Goal: Task Accomplishment & Management: Manage account settings

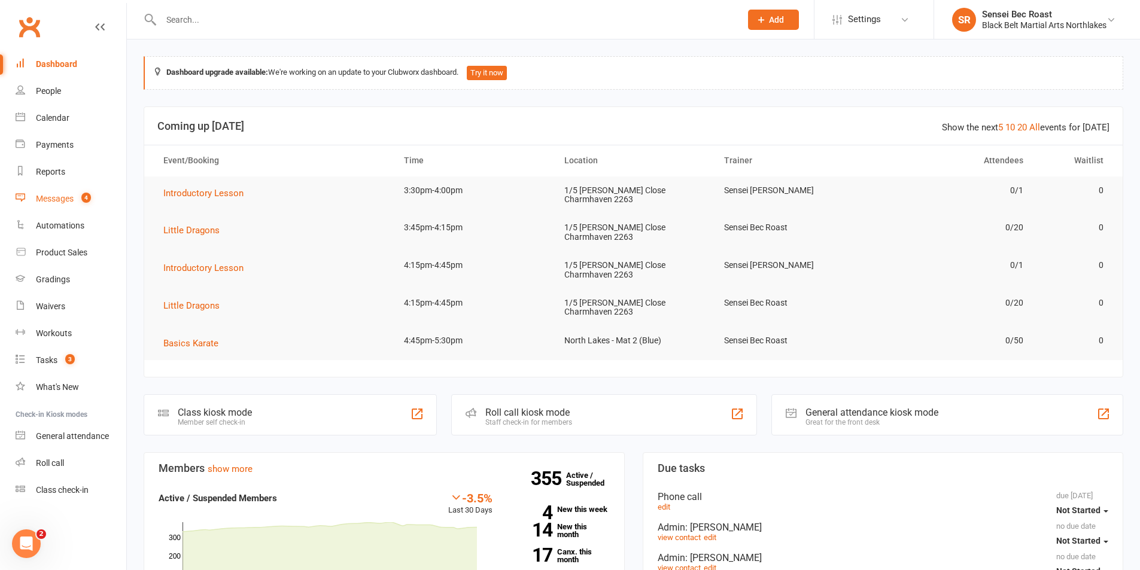
click at [62, 198] on div "Messages" at bounding box center [55, 199] width 38 height 10
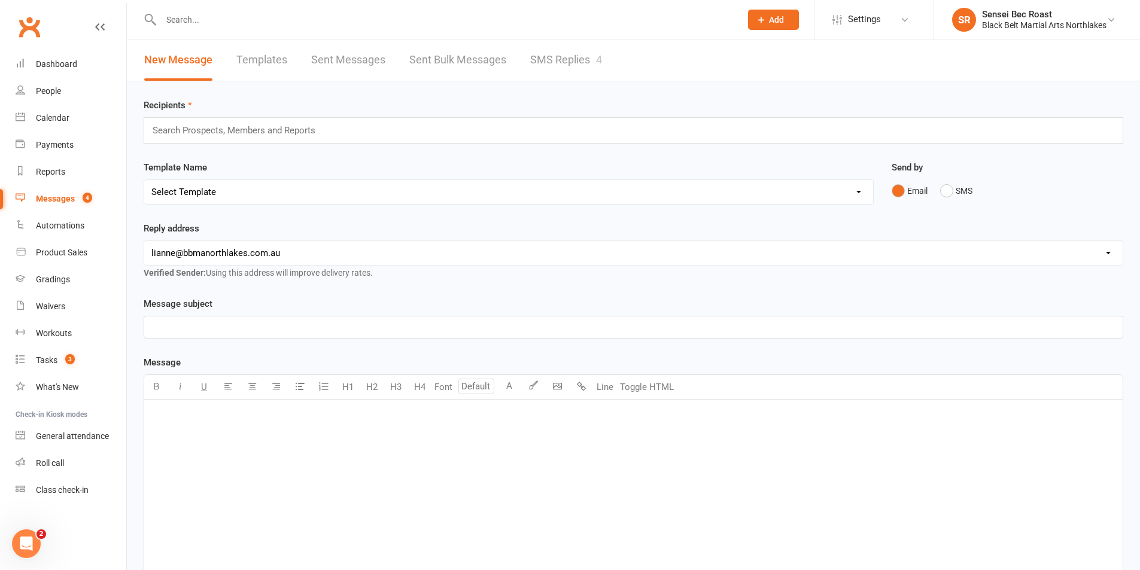
click at [579, 63] on link "SMS Replies 4" at bounding box center [566, 59] width 72 height 41
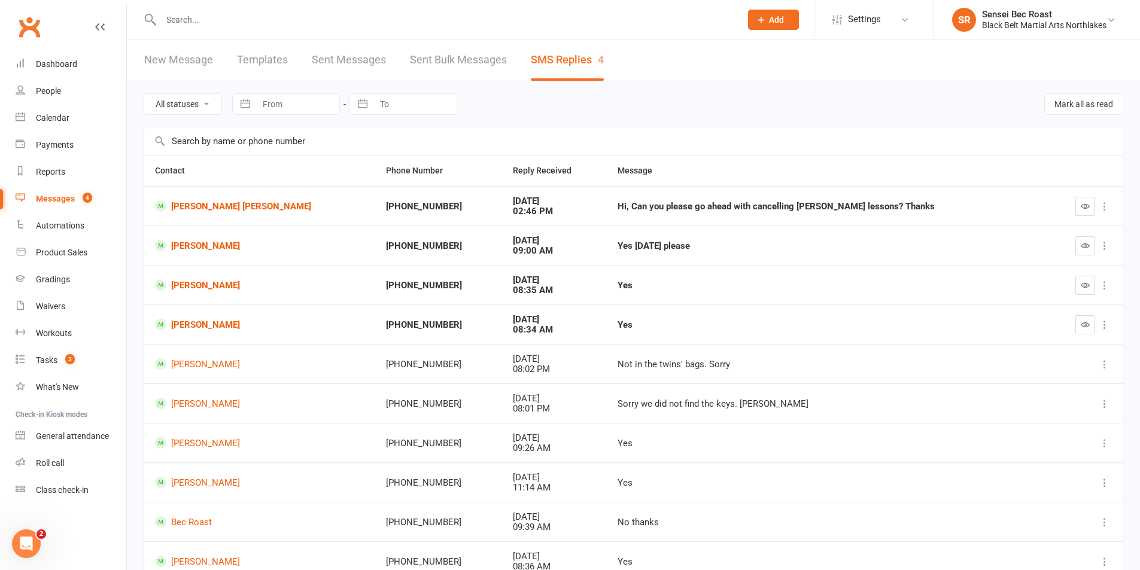
click at [605, 20] on input "text" at bounding box center [444, 19] width 575 height 17
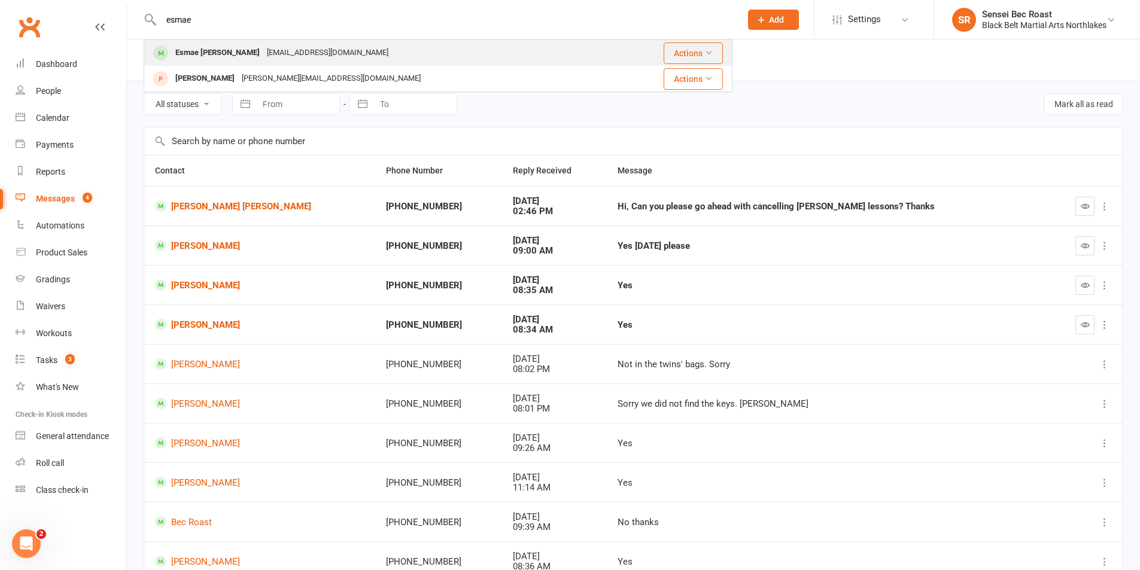
type input "esmae"
click at [462, 56] on div "Esmae Albright [EMAIL_ADDRESS][DOMAIN_NAME]" at bounding box center [381, 53] width 472 height 25
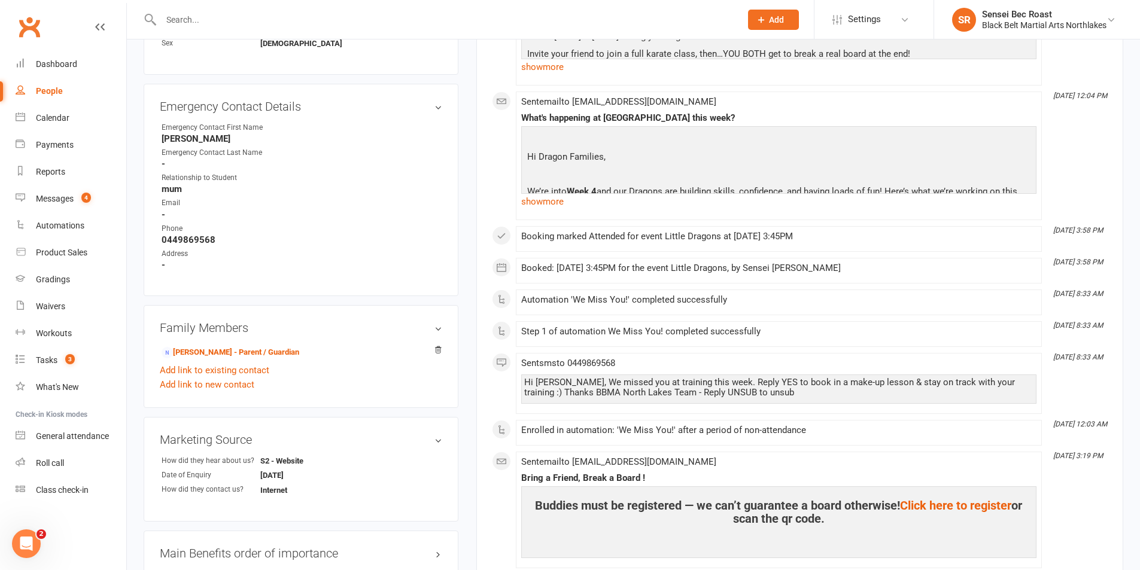
scroll to position [718, 0]
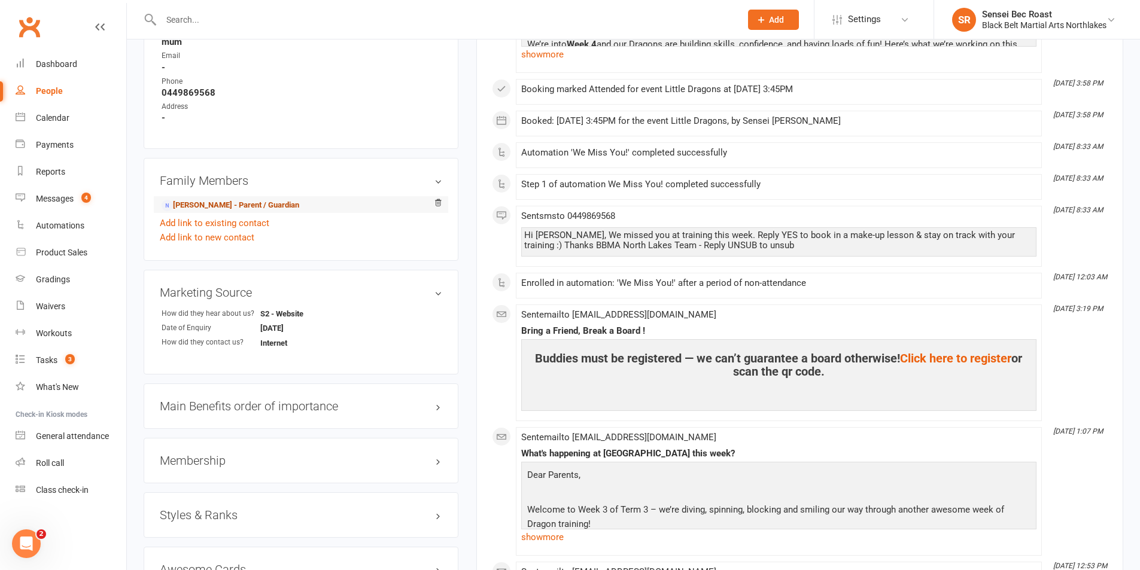
click at [284, 205] on link "[PERSON_NAME] - Parent / Guardian" at bounding box center [231, 205] width 138 height 13
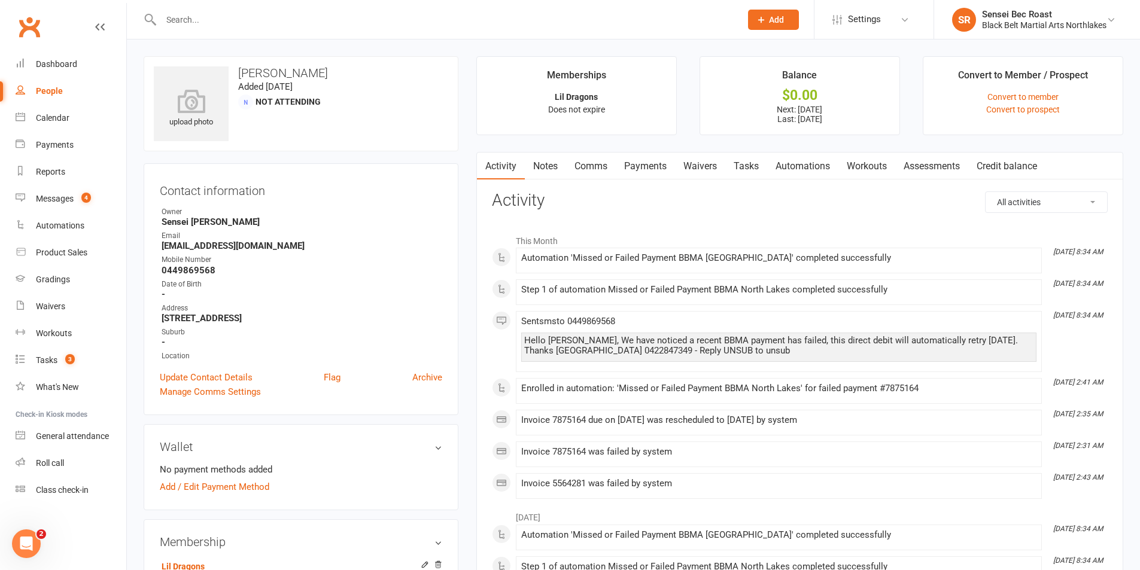
click at [654, 170] on link "Payments" at bounding box center [645, 167] width 59 height 28
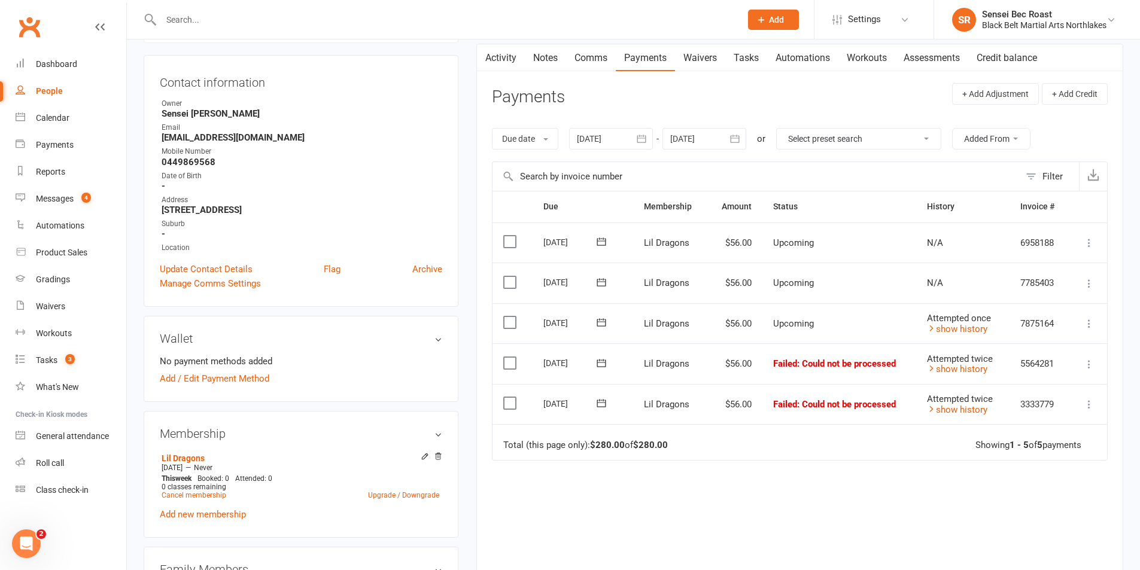
scroll to position [120, 0]
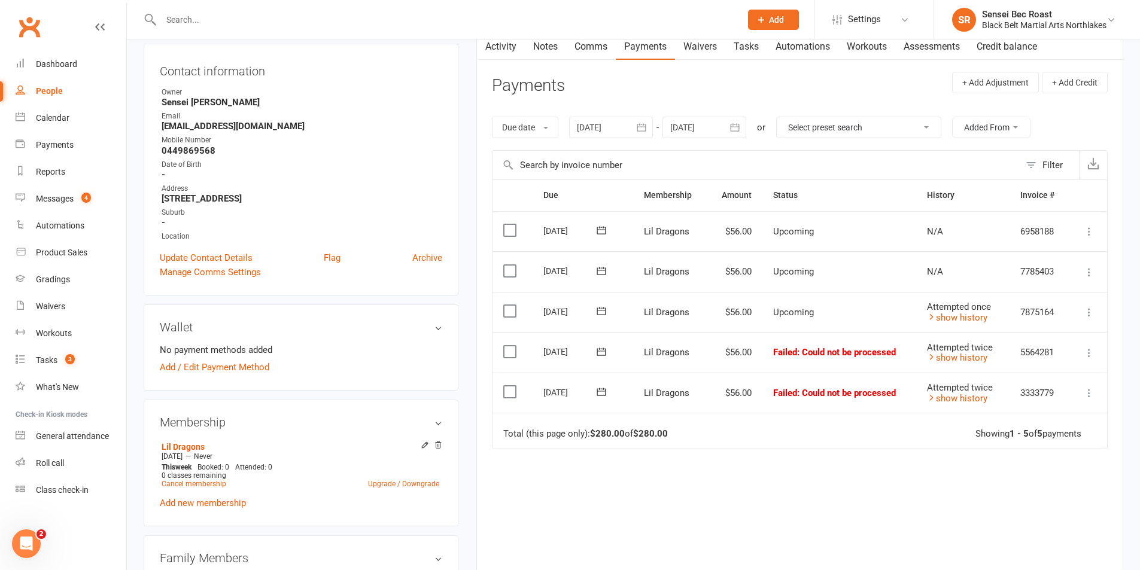
click at [645, 124] on icon "button" at bounding box center [641, 127] width 12 height 12
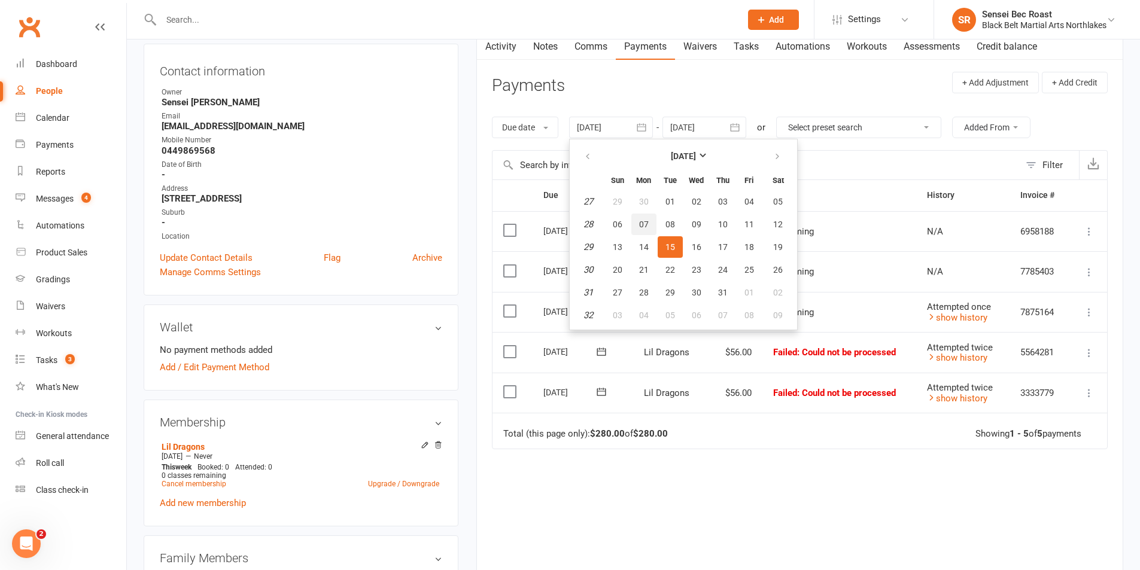
click at [644, 222] on span "07" at bounding box center [644, 225] width 10 height 10
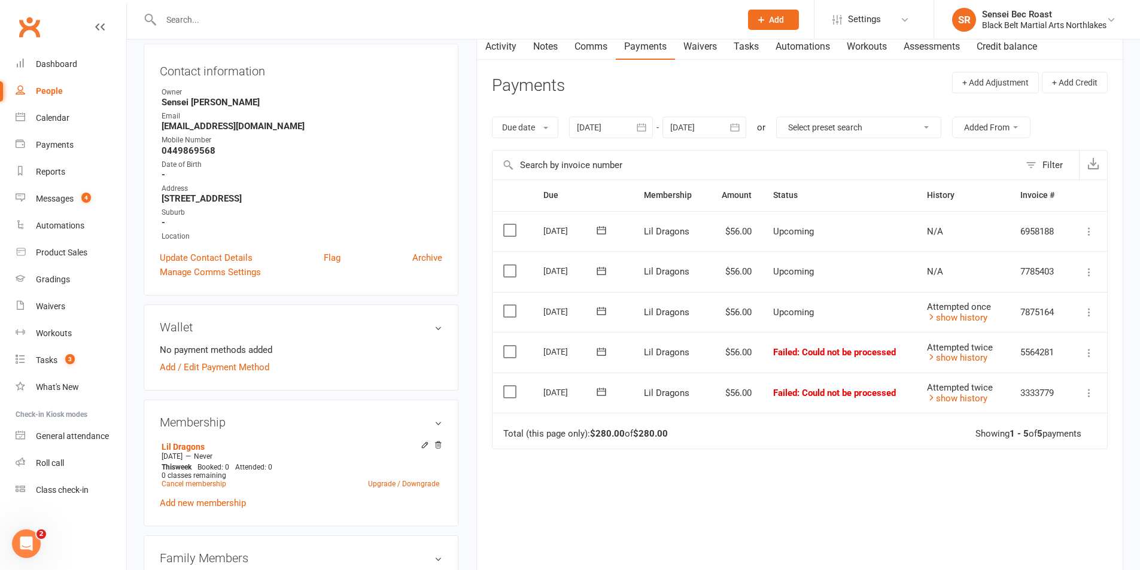
click at [640, 124] on icon "button" at bounding box center [641, 128] width 9 height 8
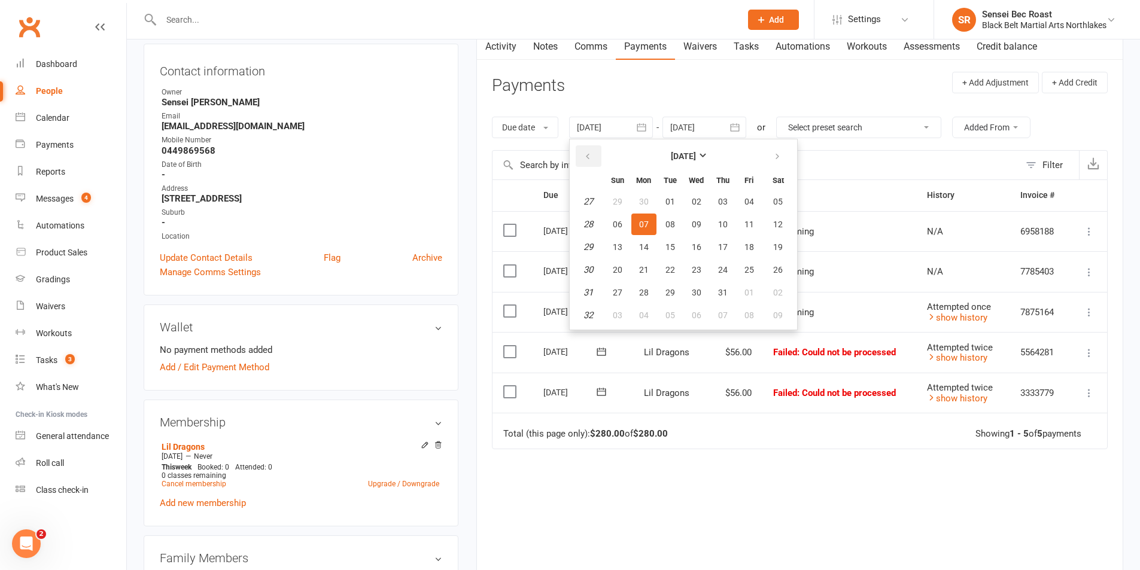
click at [590, 154] on icon "button" at bounding box center [587, 157] width 8 height 10
click at [646, 223] on span "09" at bounding box center [644, 225] width 10 height 10
type input "[DATE]"
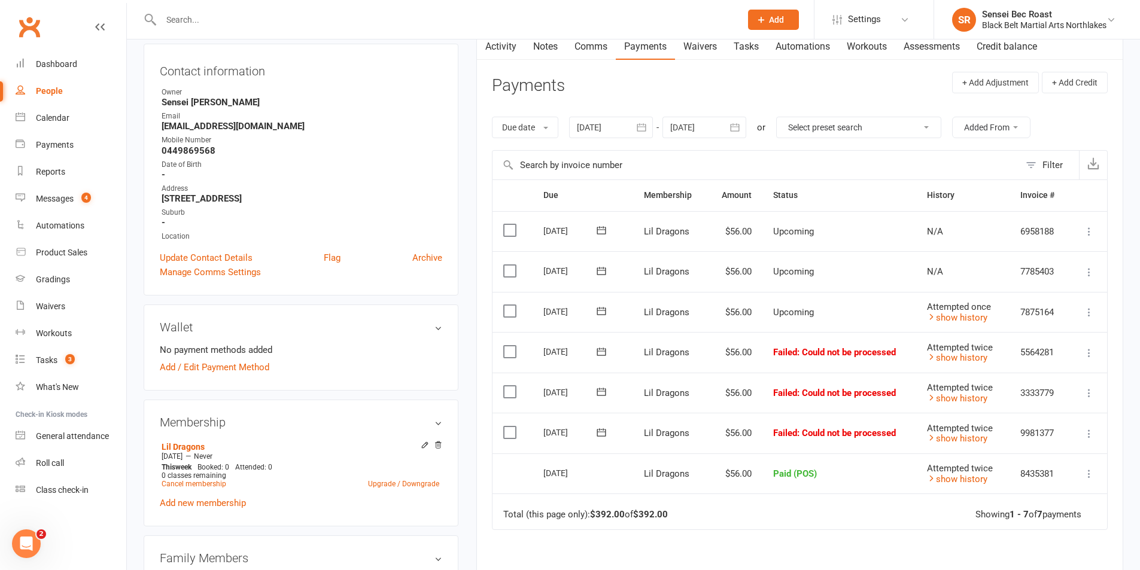
click at [1088, 436] on icon at bounding box center [1089, 434] width 12 height 12
click at [1066, 478] on link "Mark as Paid (POS)" at bounding box center [1036, 481] width 118 height 24
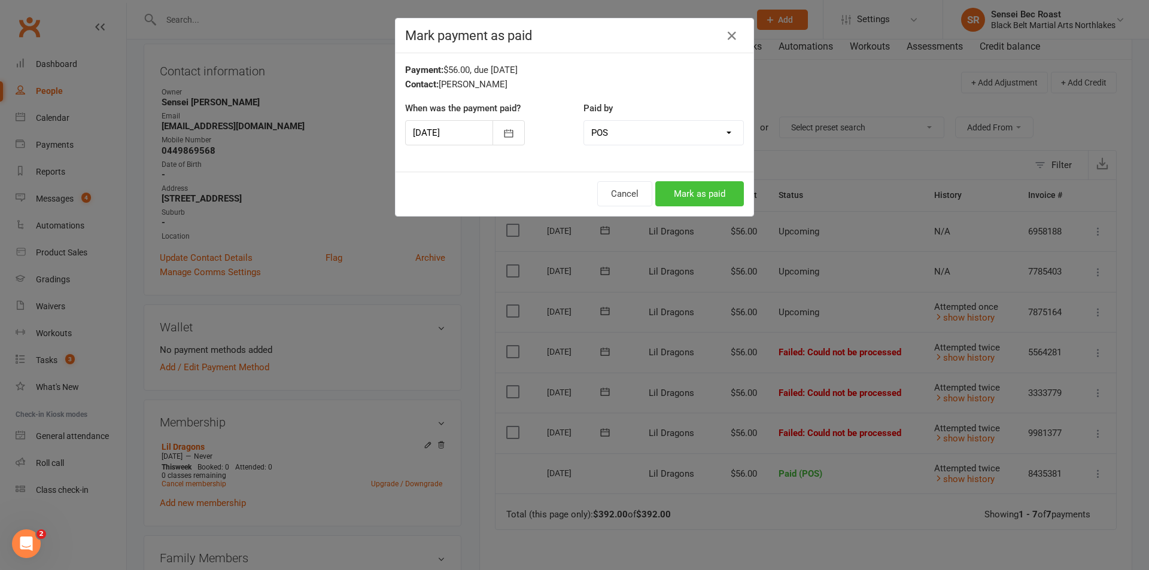
click at [681, 198] on button "Mark as paid" at bounding box center [699, 193] width 89 height 25
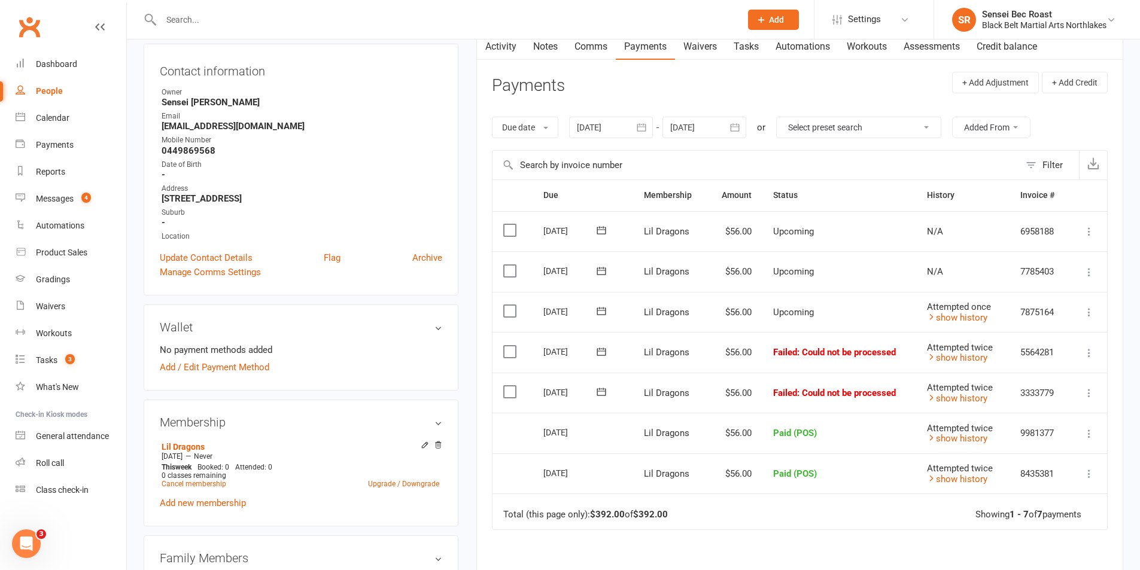
click at [538, 52] on link "Notes" at bounding box center [545, 47] width 41 height 28
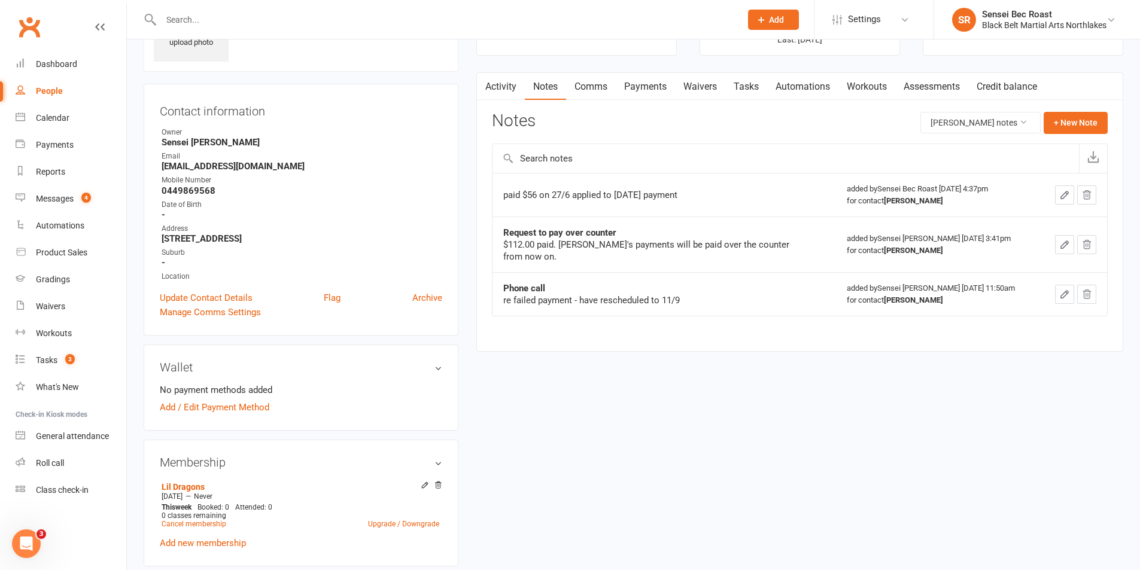
scroll to position [60, 0]
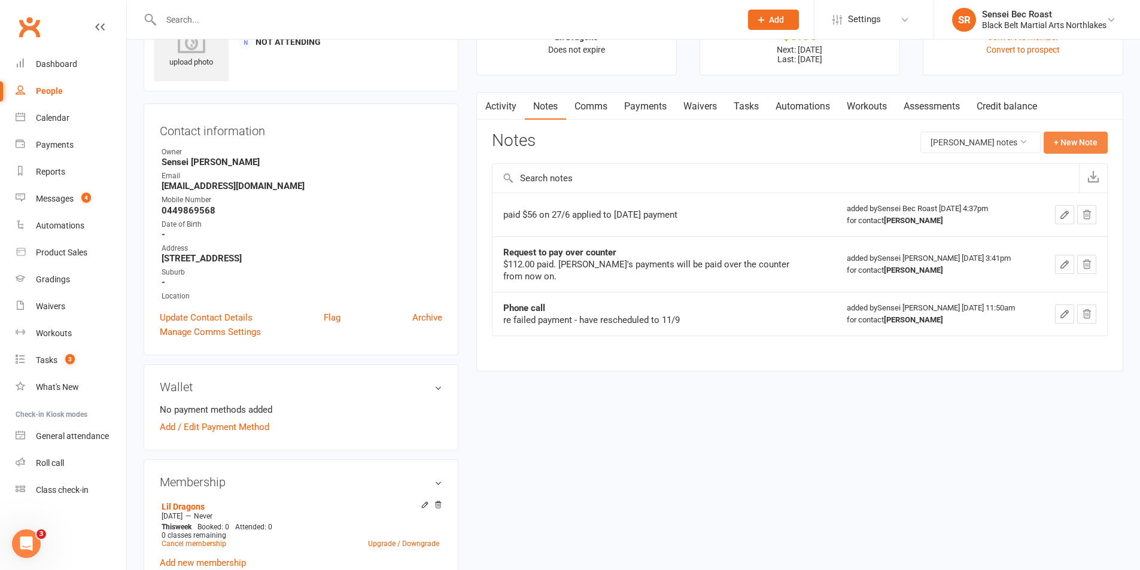
click at [1077, 141] on button "+ New Note" at bounding box center [1075, 143] width 64 height 22
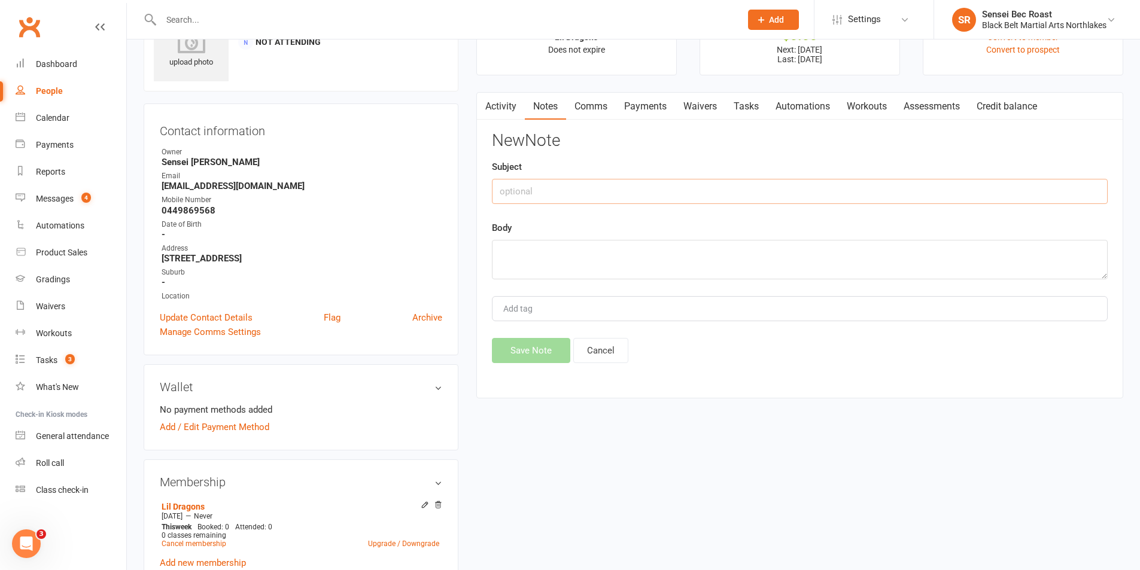
click at [628, 197] on input "text" at bounding box center [800, 191] width 616 height 25
type input "payment made"
click at [589, 257] on textarea at bounding box center [800, 259] width 616 height 39
type textarea "$86 paid - $56 applied to [DATE] payment"
click at [534, 354] on button "Save Note" at bounding box center [531, 350] width 78 height 25
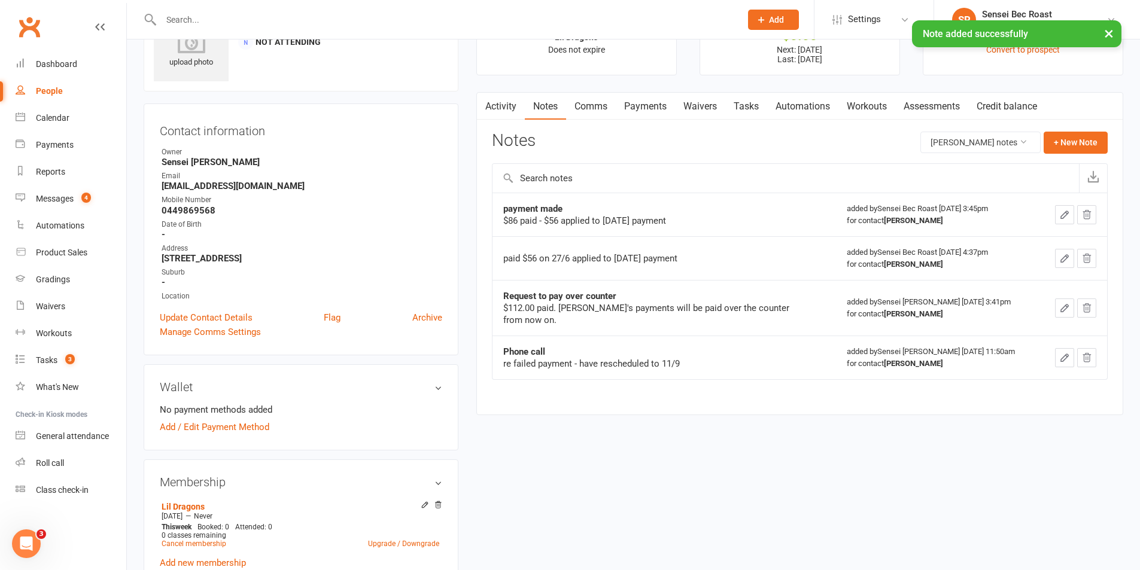
click at [631, 109] on link "Payments" at bounding box center [645, 107] width 59 height 28
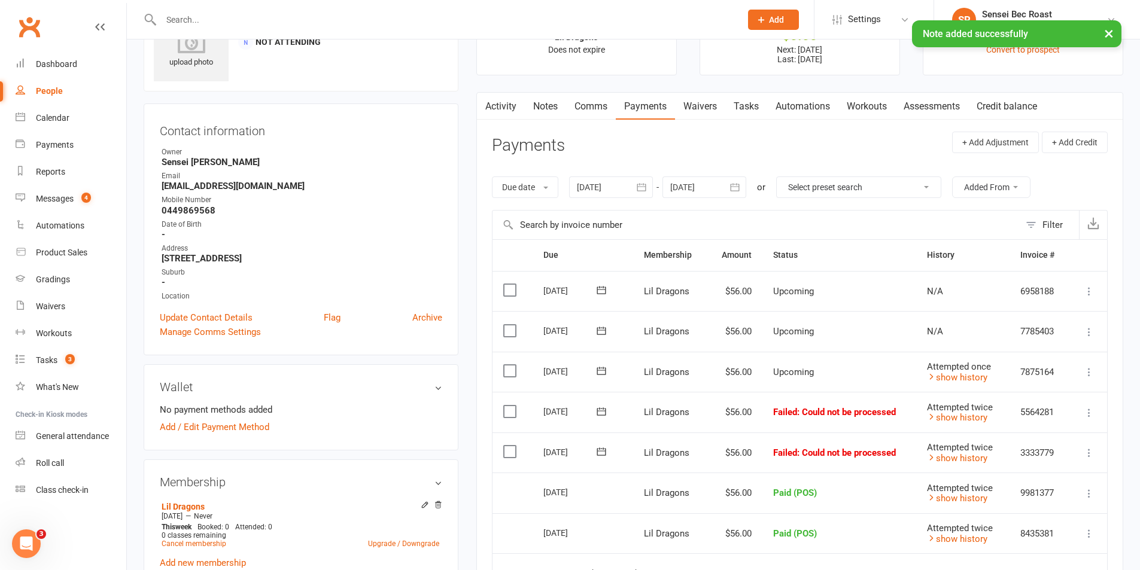
click at [1023, 102] on link "Credit balance" at bounding box center [1006, 107] width 77 height 28
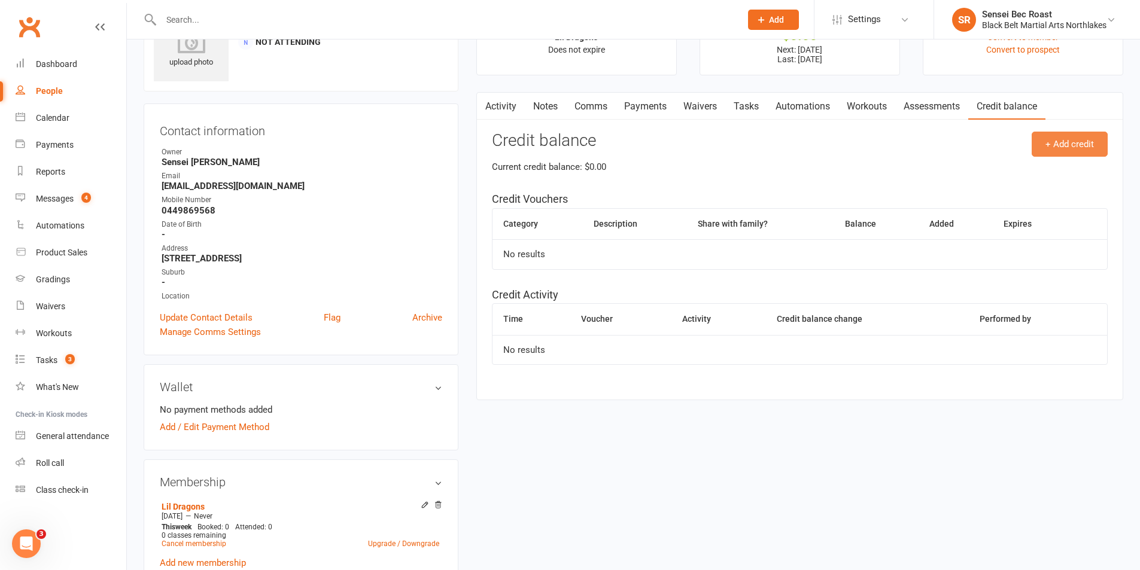
click at [1077, 147] on button "+ Add credit" at bounding box center [1069, 144] width 76 height 25
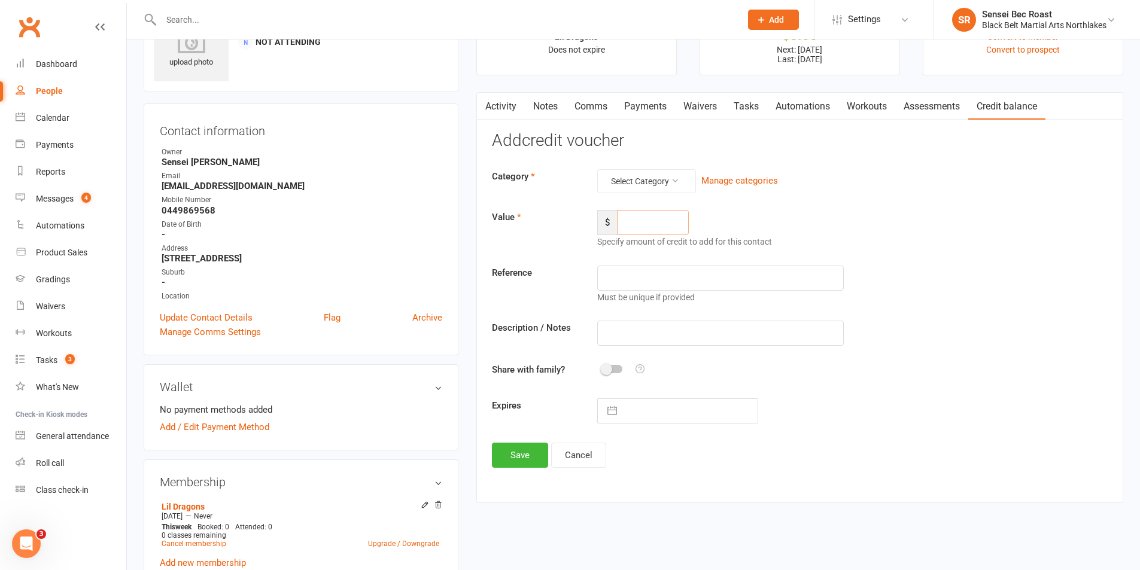
click at [653, 226] on input "number" at bounding box center [653, 222] width 72 height 25
type input "30"
click at [665, 282] on input "text" at bounding box center [720, 278] width 246 height 25
type input "payment made"
click at [522, 458] on button "Save" at bounding box center [520, 455] width 56 height 25
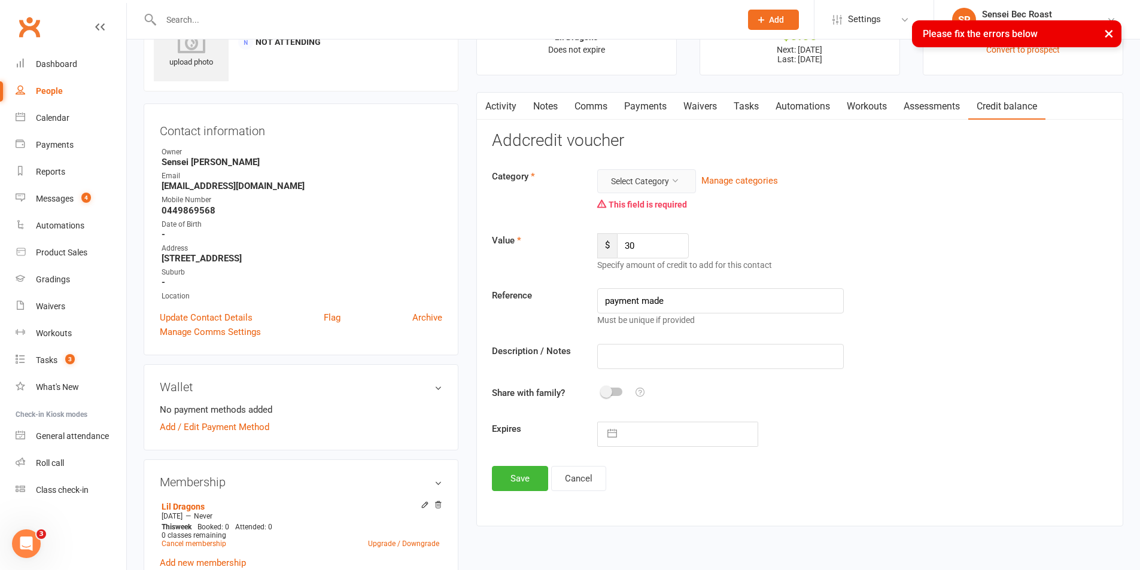
click at [657, 178] on button "Select Category" at bounding box center [646, 181] width 99 height 24
click at [647, 245] on link "General" at bounding box center [628, 257] width 118 height 24
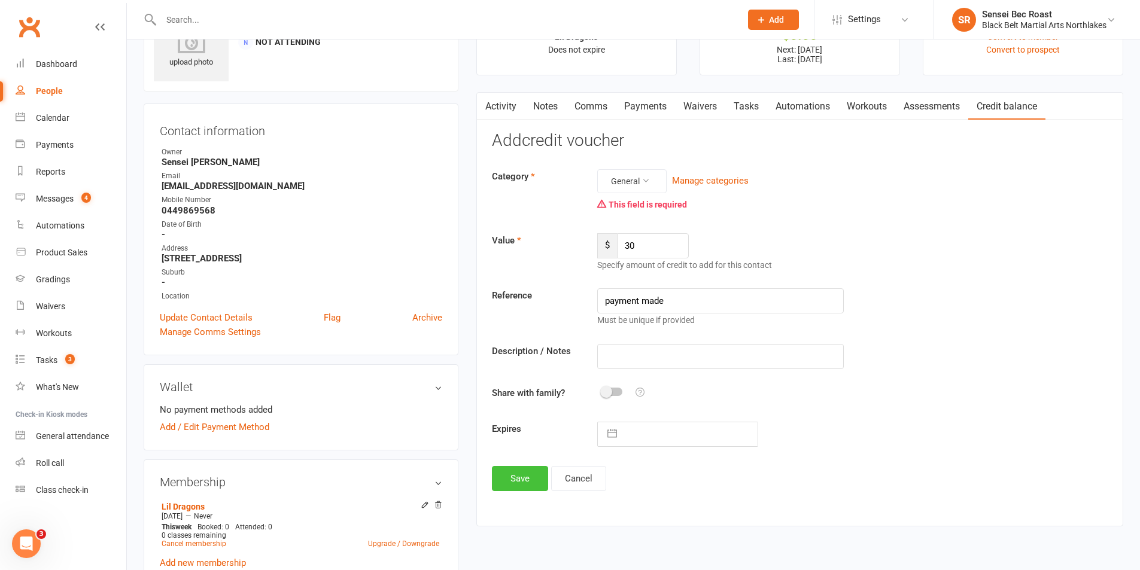
click at [520, 479] on button "Save" at bounding box center [520, 478] width 56 height 25
